Goal: Task Accomplishment & Management: Complete application form

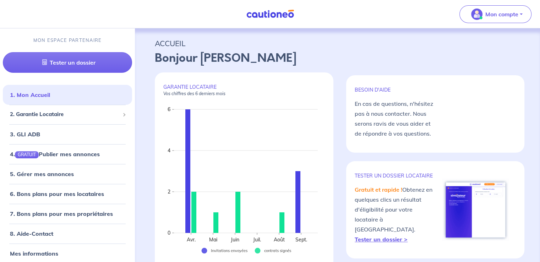
scroll to position [2, 0]
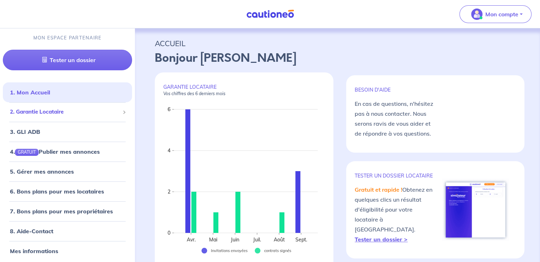
click at [70, 111] on span "2. Garantie Locataire" at bounding box center [65, 112] width 110 height 8
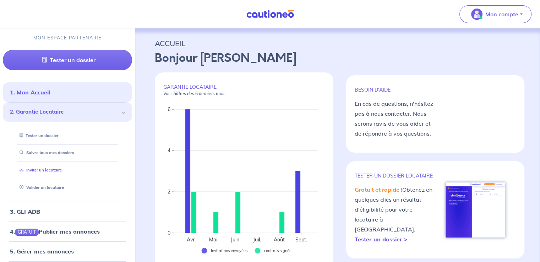
click at [62, 170] on link "Inviter un locataire" at bounding box center [39, 170] width 45 height 5
select select "FR"
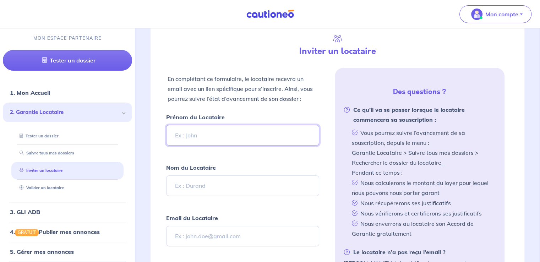
scroll to position [165, 0]
click at [227, 132] on input "Prénom du Locataire" at bounding box center [242, 135] width 153 height 21
click at [227, 133] on input "Prénom du Locataire" at bounding box center [242, 135] width 153 height 21
type input "[PERSON_NAME]"
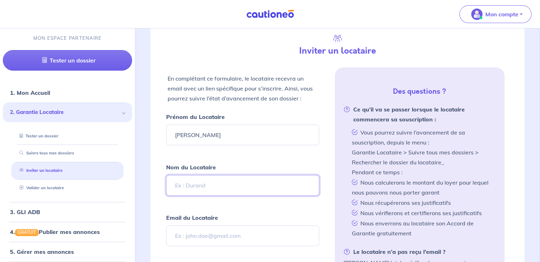
click at [220, 182] on input "Nom du Locataire" at bounding box center [242, 185] width 153 height 21
type input "Calixte"
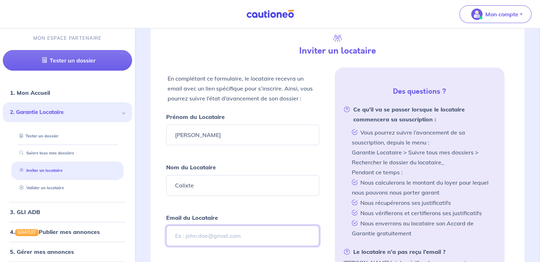
click at [213, 240] on input "Email du Locataire" at bounding box center [242, 235] width 153 height 21
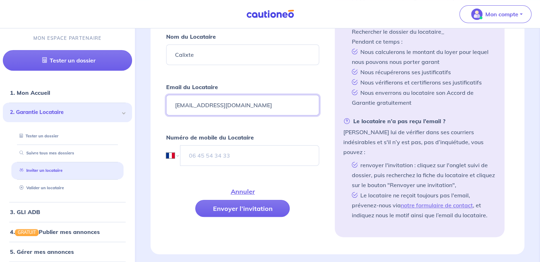
scroll to position [319, 0]
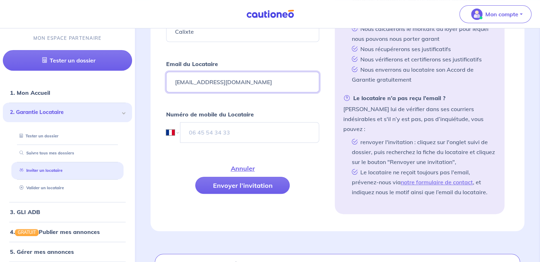
type input "[EMAIL_ADDRESS][DOMAIN_NAME]"
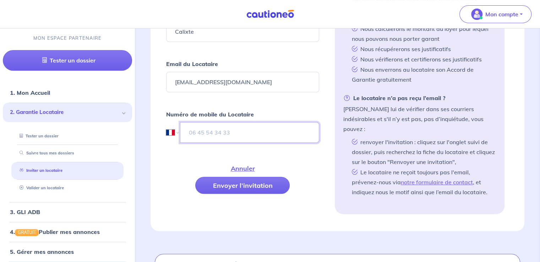
click at [282, 128] on input "tel" at bounding box center [249, 132] width 139 height 21
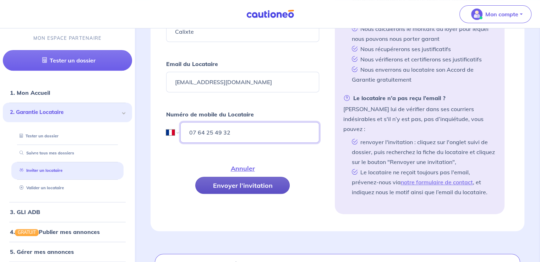
type input "07 64 25 49 32"
click at [262, 185] on button "Envoyer l’invitation" at bounding box center [242, 185] width 94 height 17
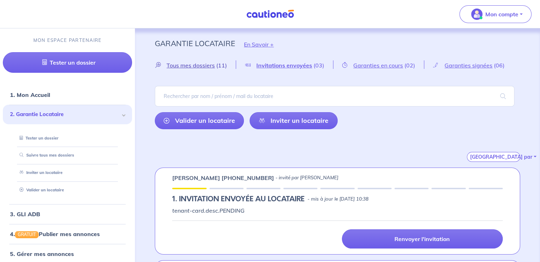
click at [205, 67] on span "Tous mes dossiers" at bounding box center [190, 65] width 48 height 7
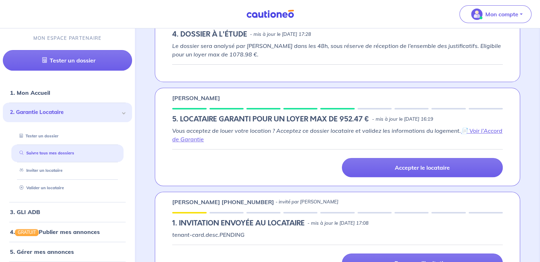
scroll to position [263, 0]
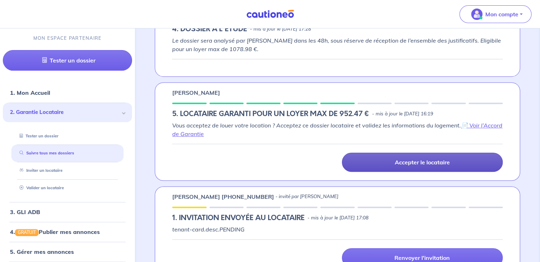
click at [459, 164] on link "Accepter le locataire" at bounding box center [422, 162] width 161 height 19
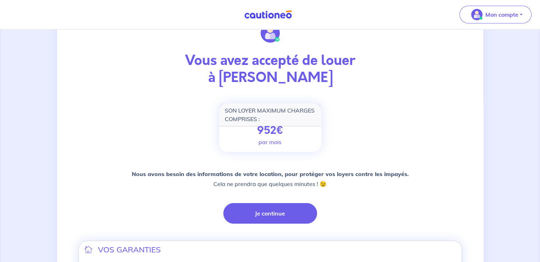
scroll to position [65, 0]
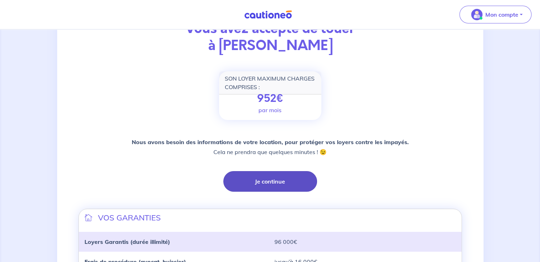
click at [285, 172] on button "Je continue" at bounding box center [270, 181] width 94 height 21
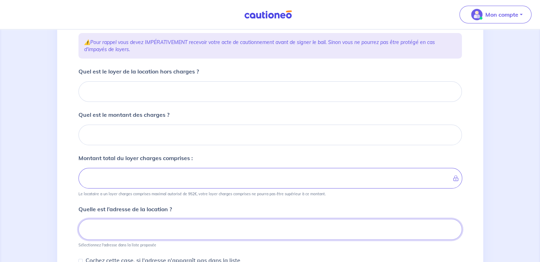
scroll to position [96, 0]
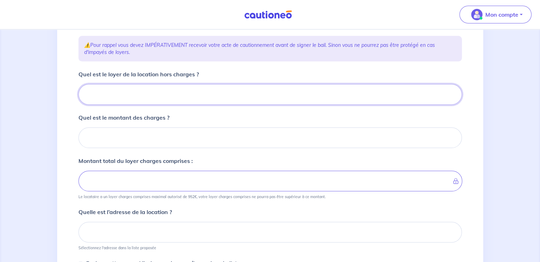
click at [169, 91] on input "Quel est le loyer de la location hors charges ?" at bounding box center [269, 94] width 383 height 21
type input "6"
type input "650"
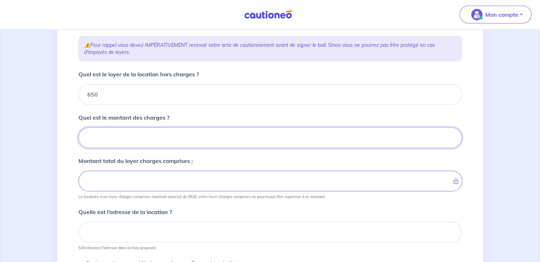
click at [166, 138] on input "Quel est le montant des charges ?" at bounding box center [269, 137] width 383 height 21
type input "0"
type input "650"
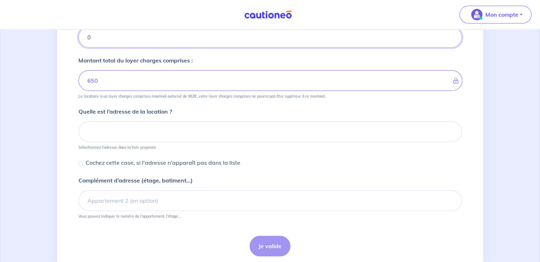
scroll to position [200, 0]
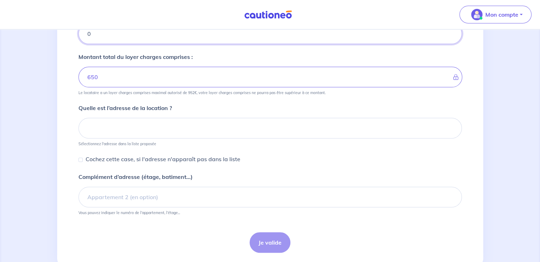
type input "0"
click at [283, 124] on input at bounding box center [269, 128] width 383 height 21
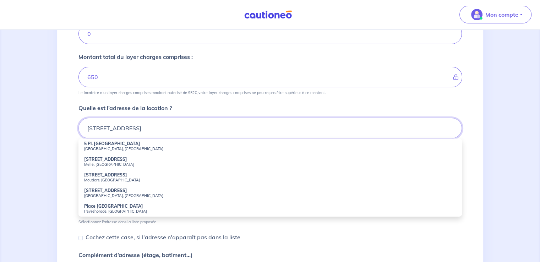
type input "5H PLACE ST MARTIN APREMONT"
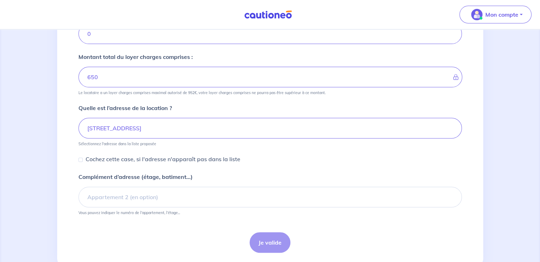
drag, startPoint x: 110, startPoint y: 148, endPoint x: 175, endPoint y: 128, distance: 68.5
click at [186, 125] on input "5H PLACE ST MARTIN APREMONT" at bounding box center [269, 128] width 383 height 21
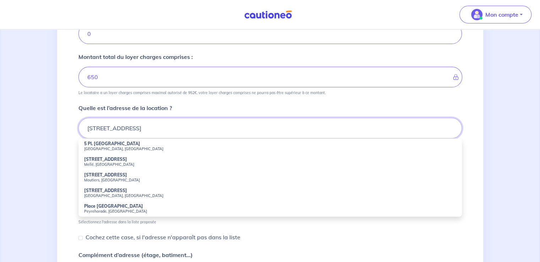
click at [221, 127] on input "5H PLACE ST MARTIN APREMONT" at bounding box center [269, 128] width 383 height 21
click at [175, 234] on p "Cochez cette case, si l'adresse n'apparaît pas dans la liste" at bounding box center [163, 237] width 155 height 9
click at [83, 236] on input "Cochez cette case, si l'adresse n'apparaît pas dans la liste" at bounding box center [80, 238] width 4 height 4
checkbox input "true"
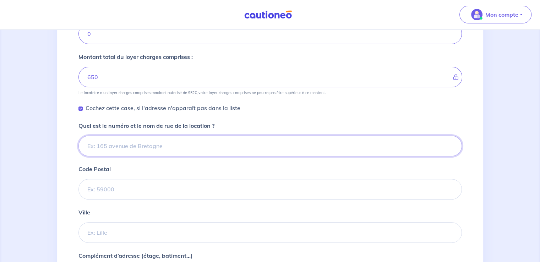
click at [219, 137] on input "Quel est le numéro et le nom de rue de la location ?" at bounding box center [269, 146] width 383 height 21
type input "("
type input "5H PLACE SAINT MARTIN"
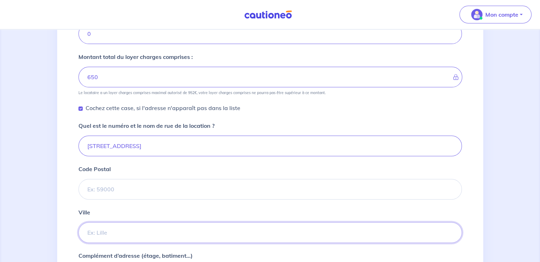
click at [204, 232] on input "Ville" at bounding box center [269, 232] width 383 height 21
type input "APREMONT"
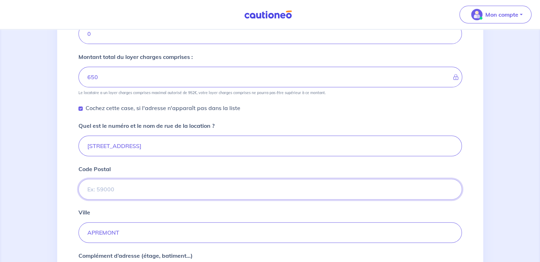
click at [168, 190] on input "Code Postal" at bounding box center [269, 189] width 383 height 21
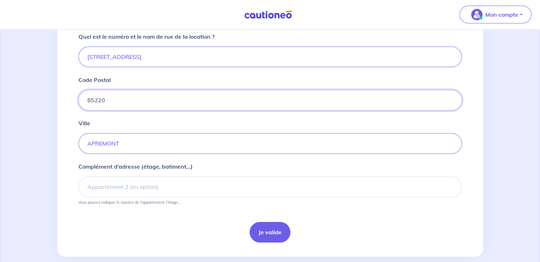
scroll to position [300, 0]
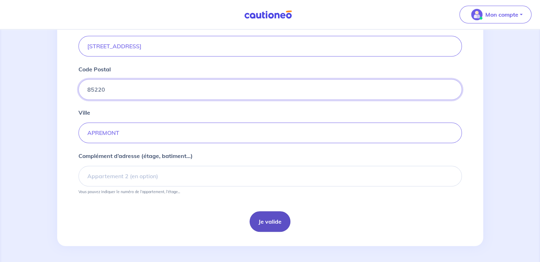
type input "85220"
click at [283, 220] on button "Je valide" at bounding box center [270, 221] width 41 height 21
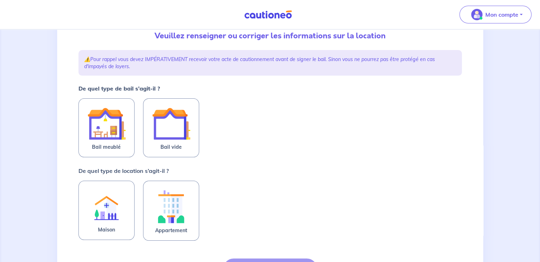
scroll to position [84, 0]
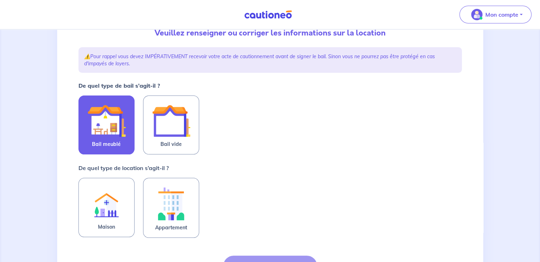
click at [114, 124] on img at bounding box center [106, 121] width 38 height 38
click at [0, 0] on input "Bail meublé" at bounding box center [0, 0] width 0 height 0
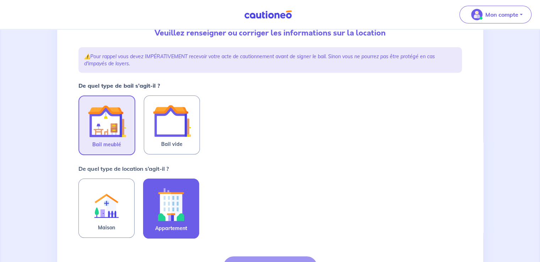
click at [188, 216] on img at bounding box center [171, 204] width 38 height 39
click at [0, 0] on input "Appartement" at bounding box center [0, 0] width 0 height 0
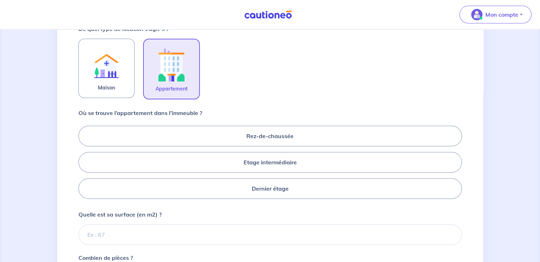
scroll to position [225, 0]
click at [284, 165] on label "Etage intermédiaire" at bounding box center [269, 162] width 383 height 21
click at [83, 164] on input "Etage intermédiaire" at bounding box center [80, 161] width 5 height 5
radio input "true"
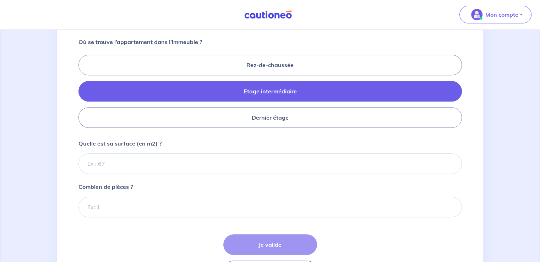
scroll to position [299, 0]
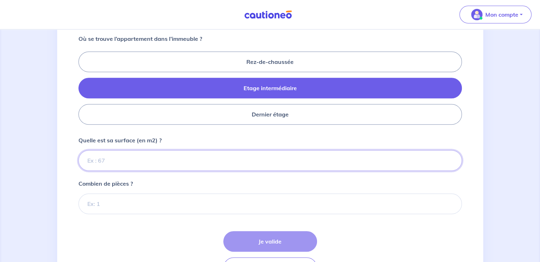
click at [232, 162] on input "Quelle est sa surface (en m2) ?" at bounding box center [269, 160] width 383 height 21
type input "69"
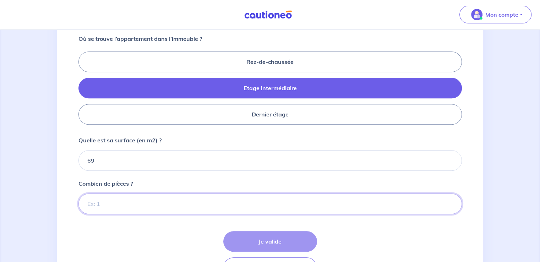
click at [113, 208] on input "Combien de pièces ?" at bounding box center [269, 203] width 383 height 21
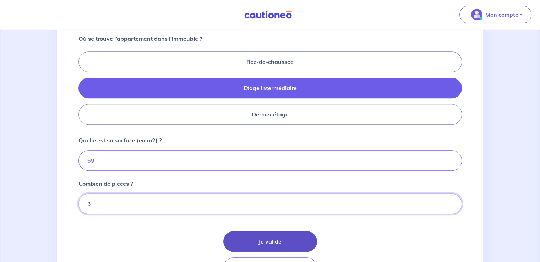
type input "3"
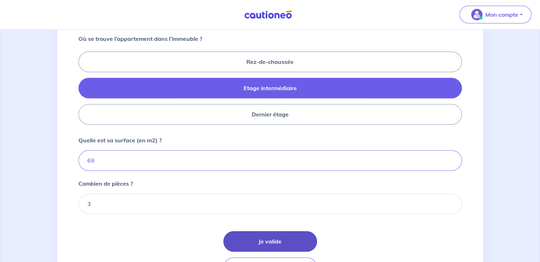
click at [290, 239] on button "Je valide" at bounding box center [270, 241] width 94 height 21
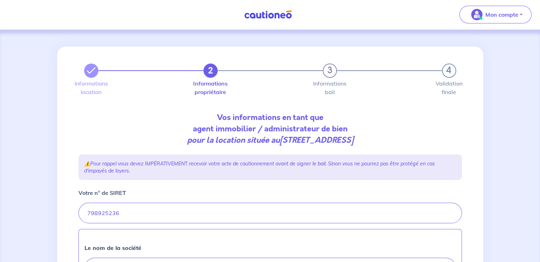
scroll to position [338, 0]
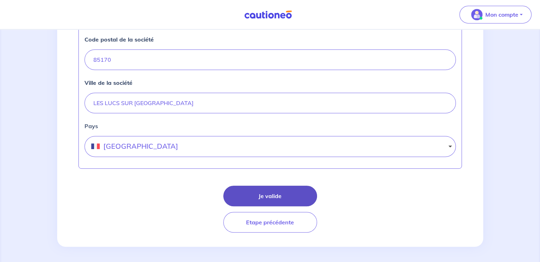
click at [278, 195] on button "Je valide" at bounding box center [270, 196] width 94 height 21
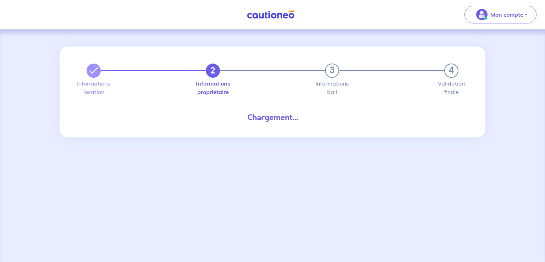
select select "FR"
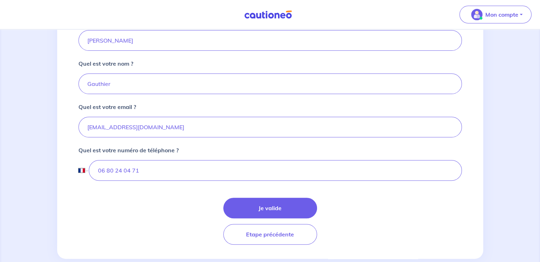
scroll to position [171, 0]
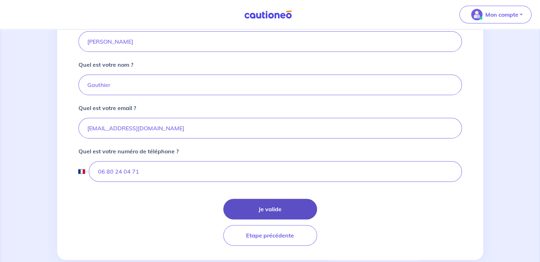
click at [253, 206] on button "Je valide" at bounding box center [270, 209] width 94 height 21
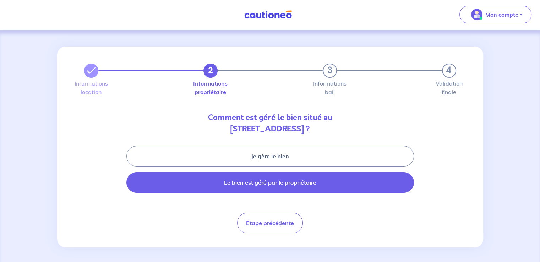
click at [280, 186] on button "Le bien est géré par le propriétaire" at bounding box center [270, 182] width 288 height 21
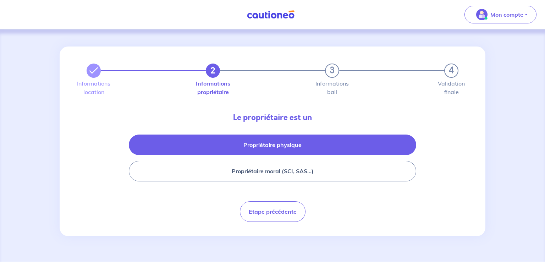
click at [307, 139] on button "Propriétaire physique" at bounding box center [273, 145] width 288 height 21
select select "FR"
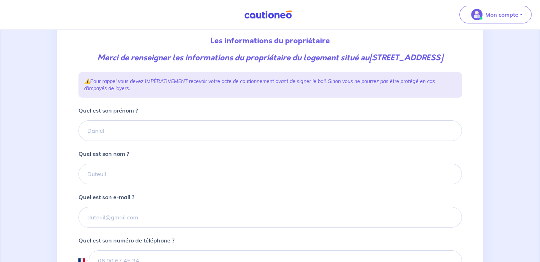
scroll to position [83, 0]
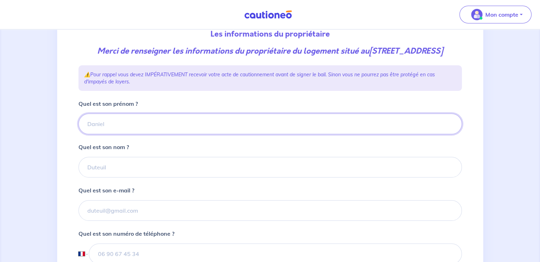
click at [121, 134] on input "Quel est son prénom ?" at bounding box center [269, 124] width 383 height 21
click at [90, 134] on input "aLEXANDRA" at bounding box center [269, 124] width 383 height 21
type input "ALEXANDRA"
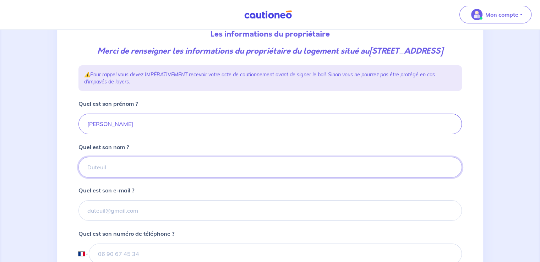
click at [102, 177] on input "Quel est son nom ?" at bounding box center [269, 167] width 383 height 21
type input "CLOUD-BOURRIERES"
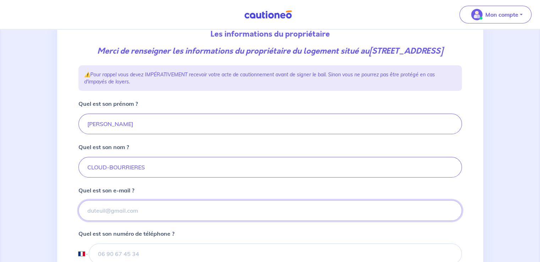
click at [130, 221] on input "Quel est son e-mail ?" at bounding box center [269, 210] width 383 height 21
paste input "alexandra.relet66140@gmail.com"
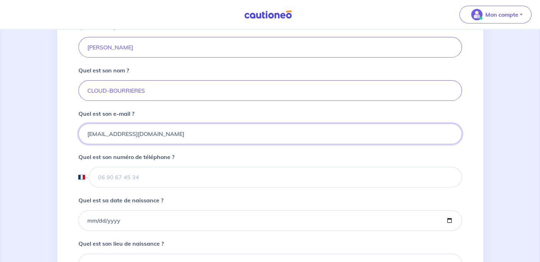
scroll to position [163, 0]
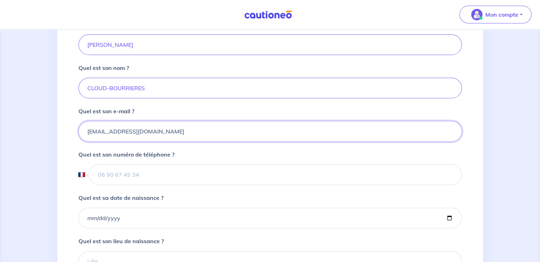
type input "alexandra.relet66140@gmail.com"
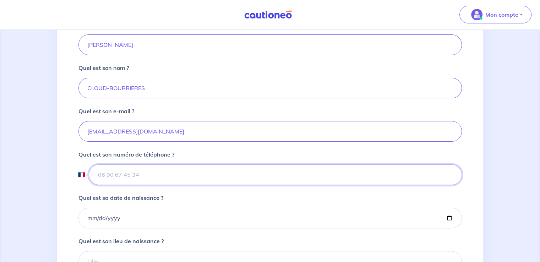
click at [150, 182] on input "tel" at bounding box center [275, 174] width 373 height 21
paste input "06 33 87 99 39"
type input "06 33 87 99 39"
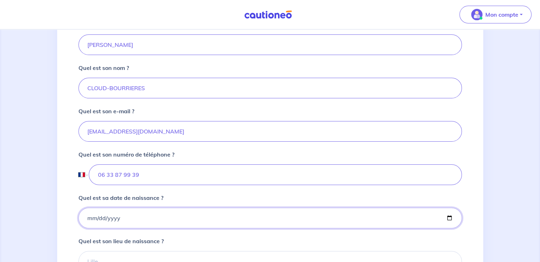
click at [164, 228] on input "Quel est sa date de naissance ?" at bounding box center [269, 218] width 383 height 21
click at [136, 228] on input "Quel est sa date de naissance ?" at bounding box center [269, 218] width 383 height 21
click at [113, 228] on input "Quel est sa date de naissance ?" at bounding box center [269, 218] width 383 height 21
click at [92, 228] on input "Quel est sa date de naissance ?" at bounding box center [269, 218] width 383 height 21
click at [88, 228] on input "Quel est sa date de naissance ?" at bounding box center [269, 218] width 383 height 21
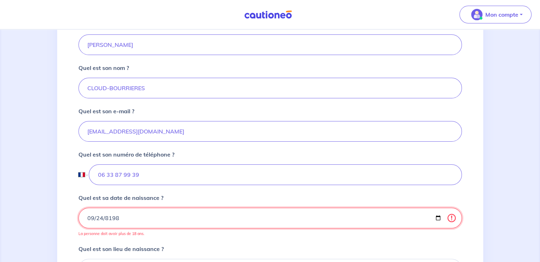
type input "1988-09-24"
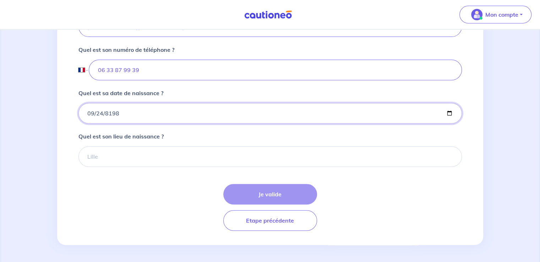
scroll to position [277, 0]
click at [135, 155] on input "Quel est son lieu de naissance ?" at bounding box center [269, 156] width 383 height 21
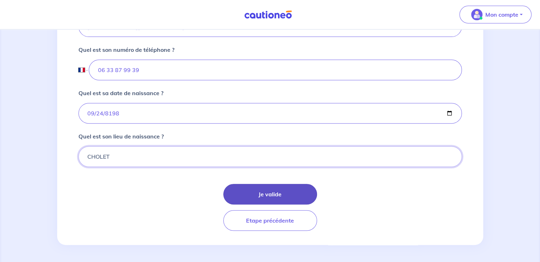
type input "CHOLET"
click at [271, 191] on button "Je valide" at bounding box center [270, 194] width 94 height 21
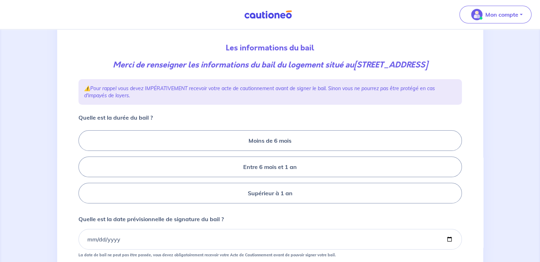
scroll to position [78, 0]
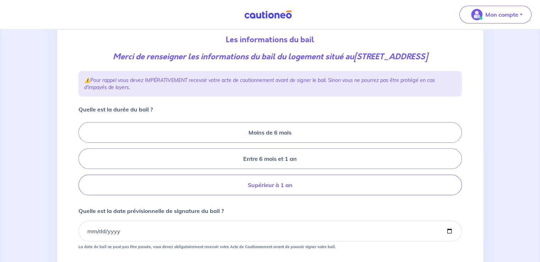
click at [268, 195] on label "Supérieur à 1 an" at bounding box center [269, 185] width 383 height 21
click at [83, 161] on input "Supérieur à 1 an" at bounding box center [80, 159] width 5 height 5
radio input "true"
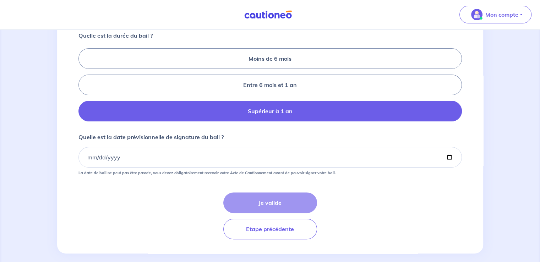
scroll to position [163, 0]
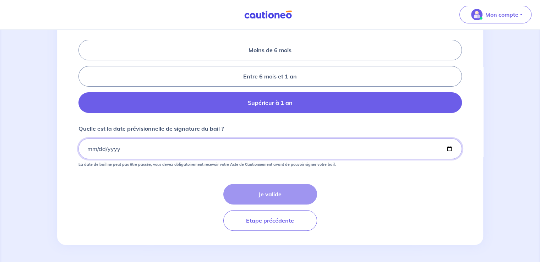
click at [141, 155] on input "Quelle est la date prévisionnelle de signature du bail ?" at bounding box center [269, 148] width 383 height 21
click at [214, 159] on input "Quelle est la date prévisionnelle de signature du bail ?" at bounding box center [269, 148] width 383 height 21
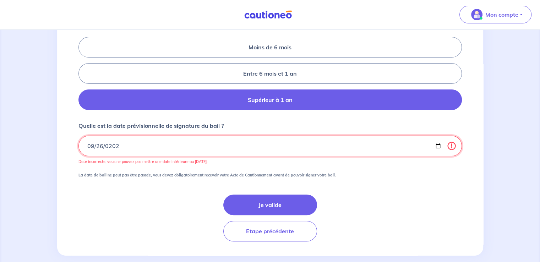
type input "2025-09-26"
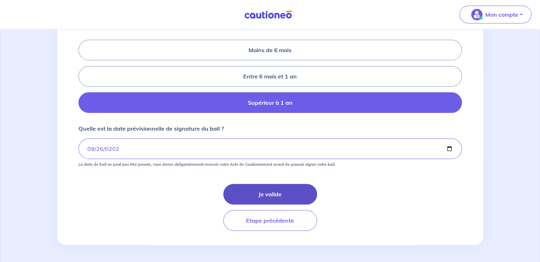
click at [277, 203] on button "Je valide" at bounding box center [270, 194] width 94 height 21
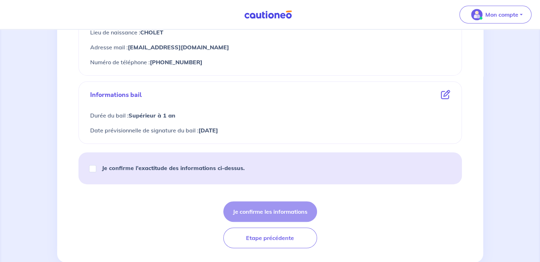
scroll to position [330, 0]
click at [123, 169] on strong "Je confirme l’exactitude des informations ci-dessus." at bounding box center [173, 168] width 143 height 7
click at [96, 169] on input "Je confirme l’exactitude des informations ci-dessus." at bounding box center [92, 168] width 7 height 7
checkbox input "true"
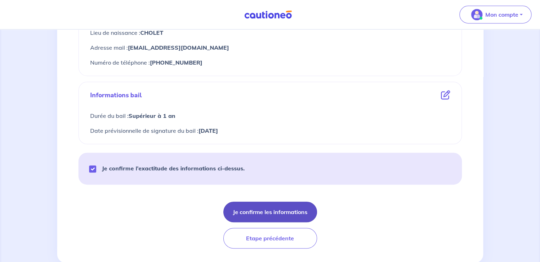
click at [279, 215] on button "Je confirme les informations" at bounding box center [270, 212] width 94 height 21
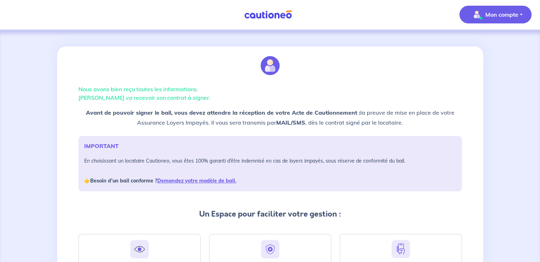
click at [502, 13] on p "Mon compte" at bounding box center [501, 14] width 33 height 9
click at [487, 45] on link "Mes informations" at bounding box center [488, 44] width 57 height 11
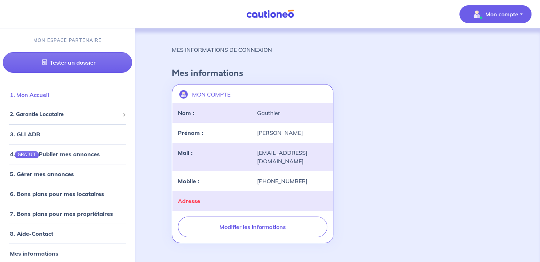
click at [49, 96] on link "1. Mon Accueil" at bounding box center [29, 94] width 39 height 7
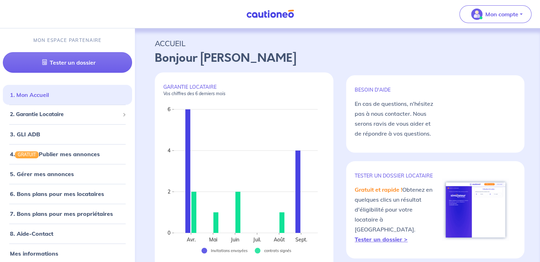
click at [49, 94] on link "1. Mon Accueil" at bounding box center [29, 94] width 39 height 7
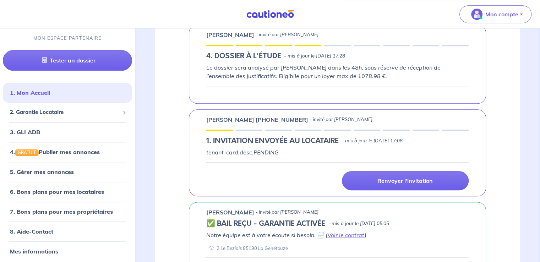
scroll to position [598, 0]
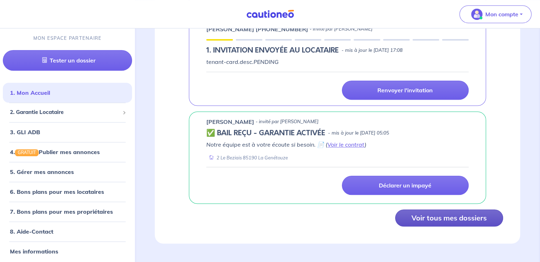
click at [492, 215] on button "Voir tous mes dossiers" at bounding box center [449, 217] width 108 height 17
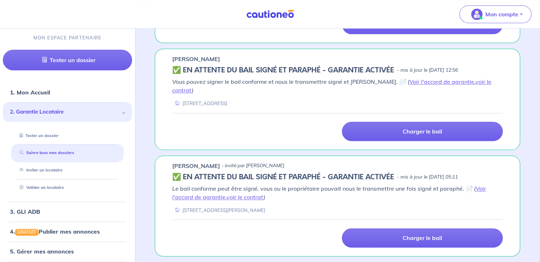
scroll to position [890, 0]
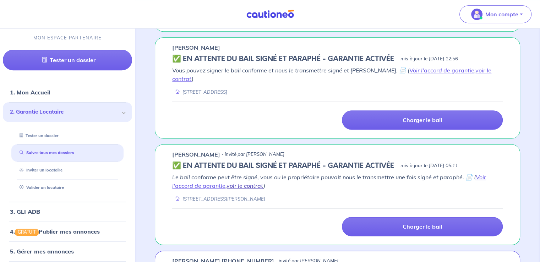
click at [243, 182] on link "voir le contrat" at bounding box center [244, 185] width 37 height 7
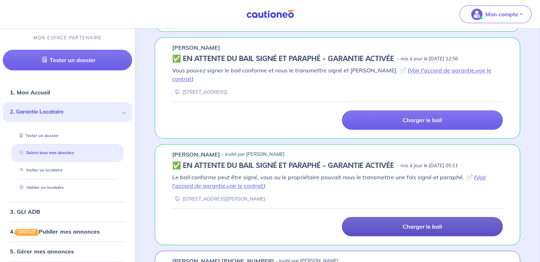
click at [450, 217] on link "Charger le bail" at bounding box center [422, 226] width 161 height 19
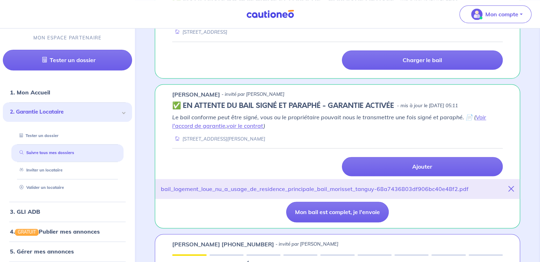
scroll to position [949, 0]
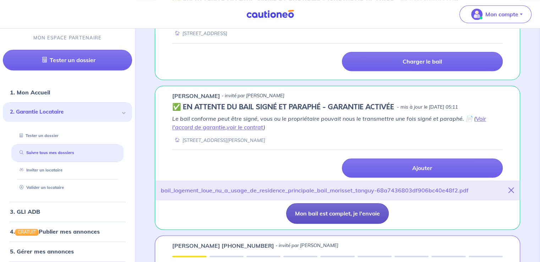
click at [345, 203] on button "Mon bail est complet, je l'envoie" at bounding box center [337, 213] width 103 height 21
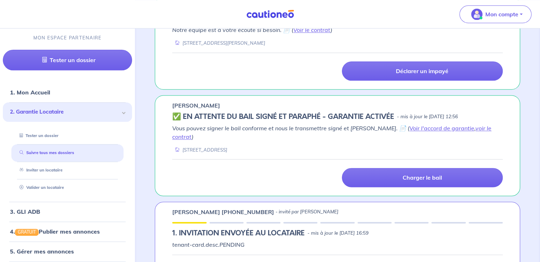
scroll to position [932, 0]
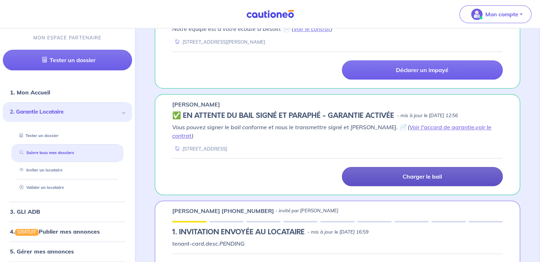
click at [428, 167] on link "Charger le bail" at bounding box center [422, 176] width 161 height 19
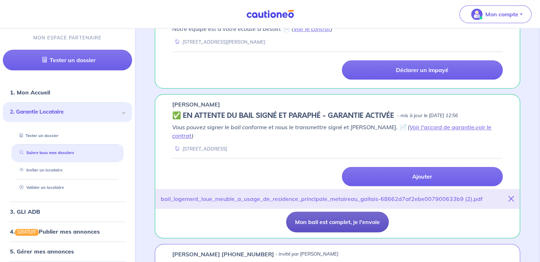
click at [355, 212] on button "Mon bail est complet, je l'envoie" at bounding box center [337, 222] width 103 height 21
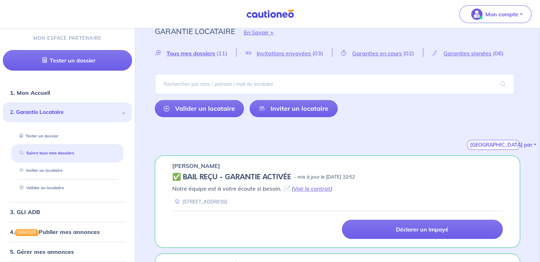
scroll to position [0, 0]
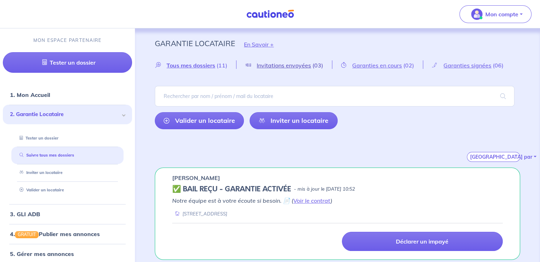
click at [286, 66] on span "Invitations envoyées" at bounding box center [284, 65] width 54 height 7
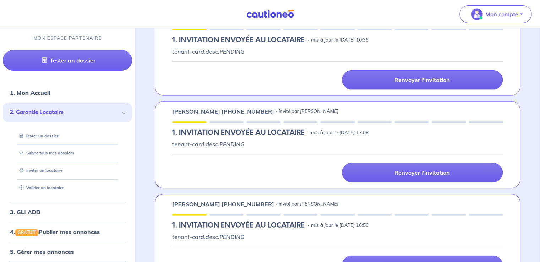
scroll to position [182, 0]
